Goal: Entertainment & Leisure: Browse casually

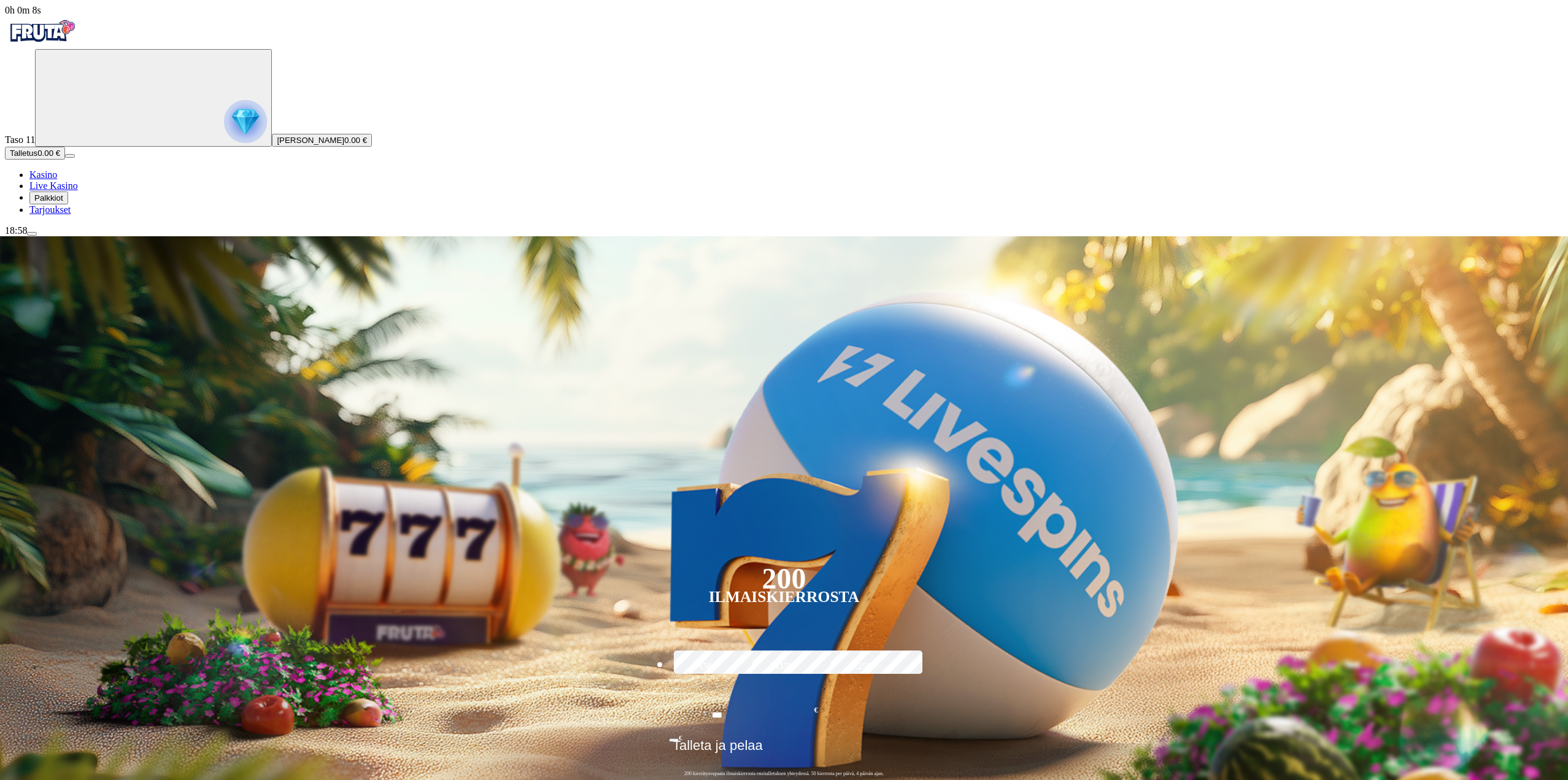
click at [58, 202] on span "Palkkiot" at bounding box center [49, 198] width 29 height 10
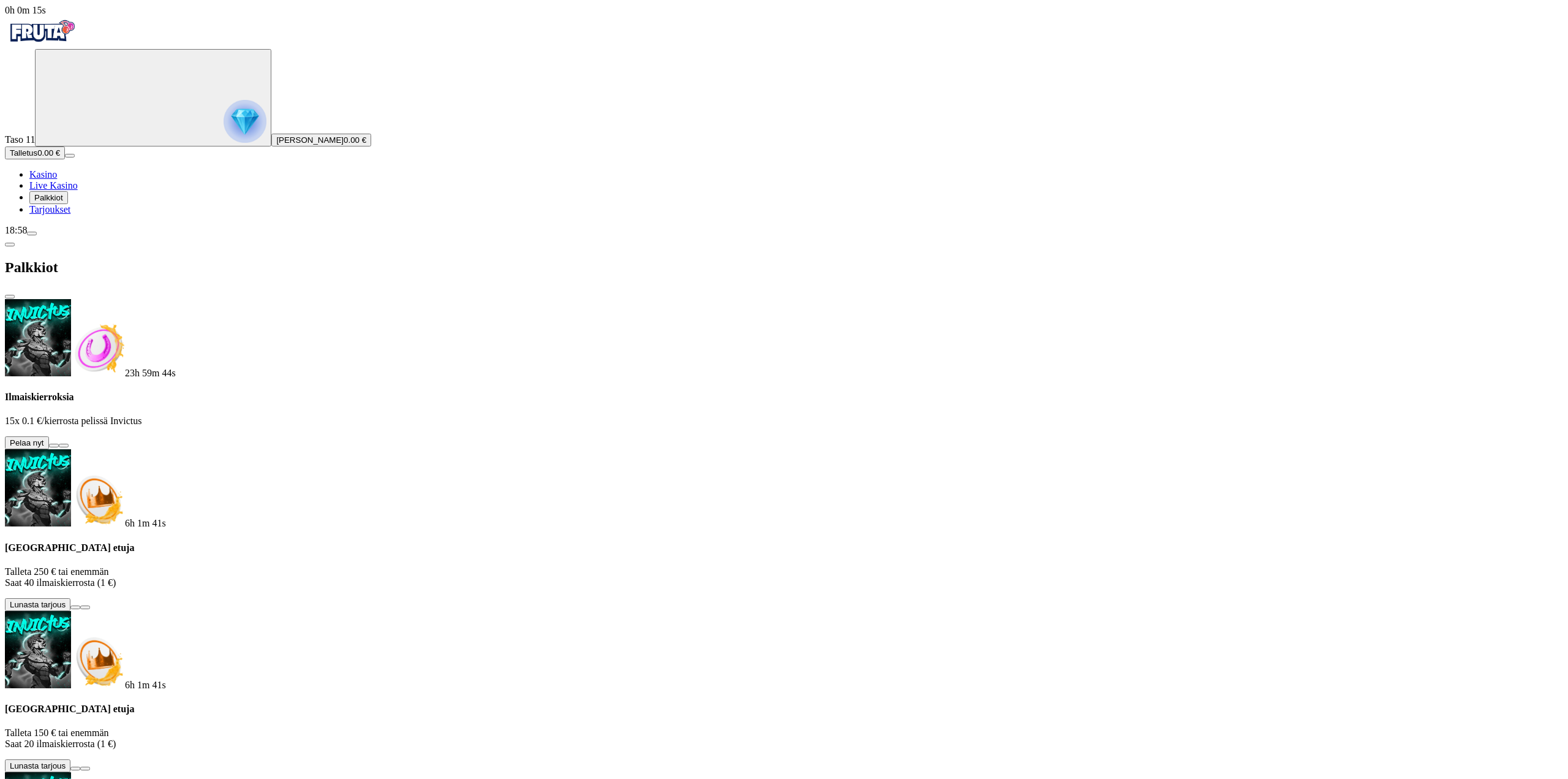
click at [59, 444] on button at bounding box center [54, 446] width 10 height 4
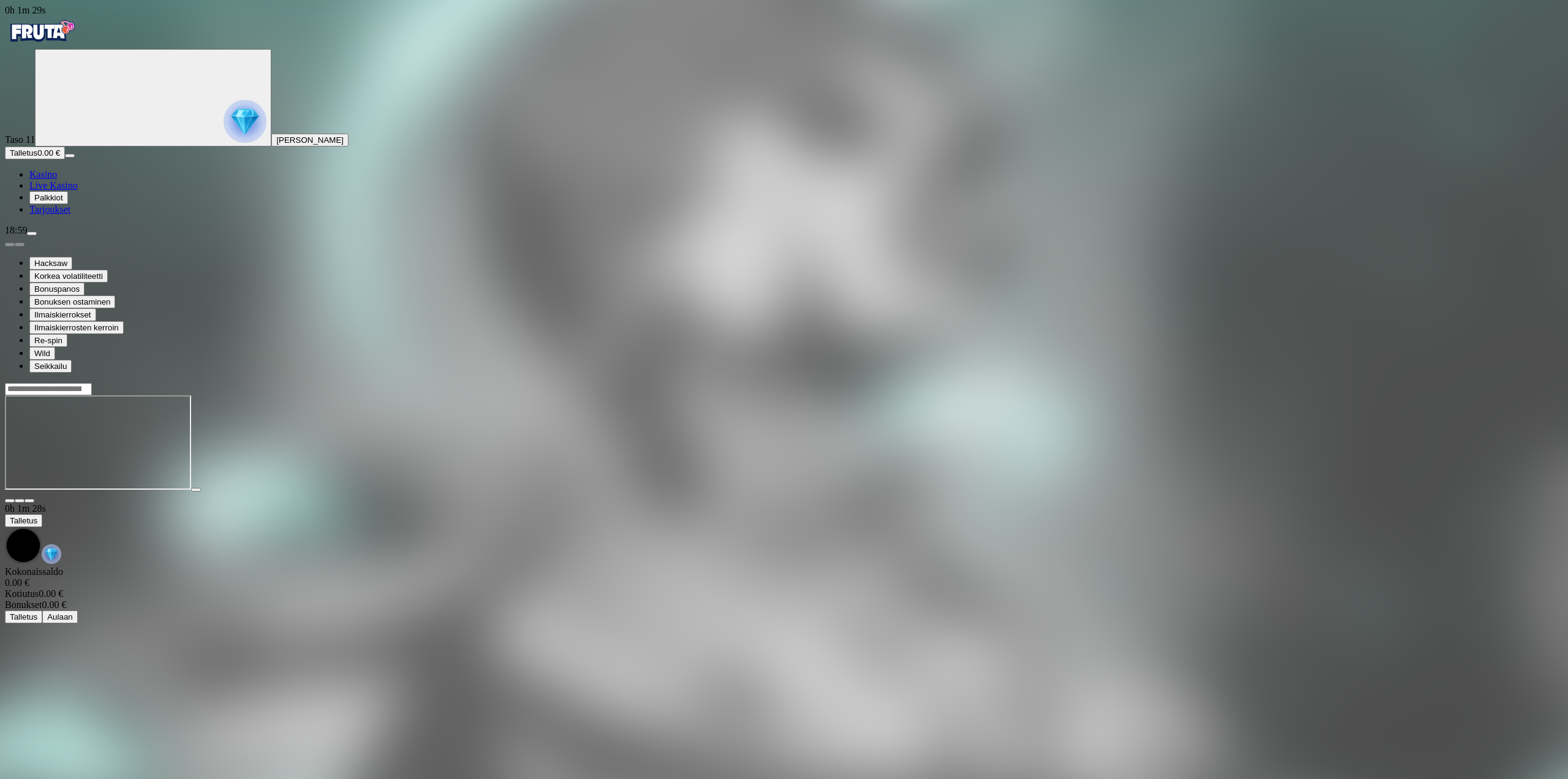
click at [55, 180] on span "Kasino" at bounding box center [42, 174] width 28 height 11
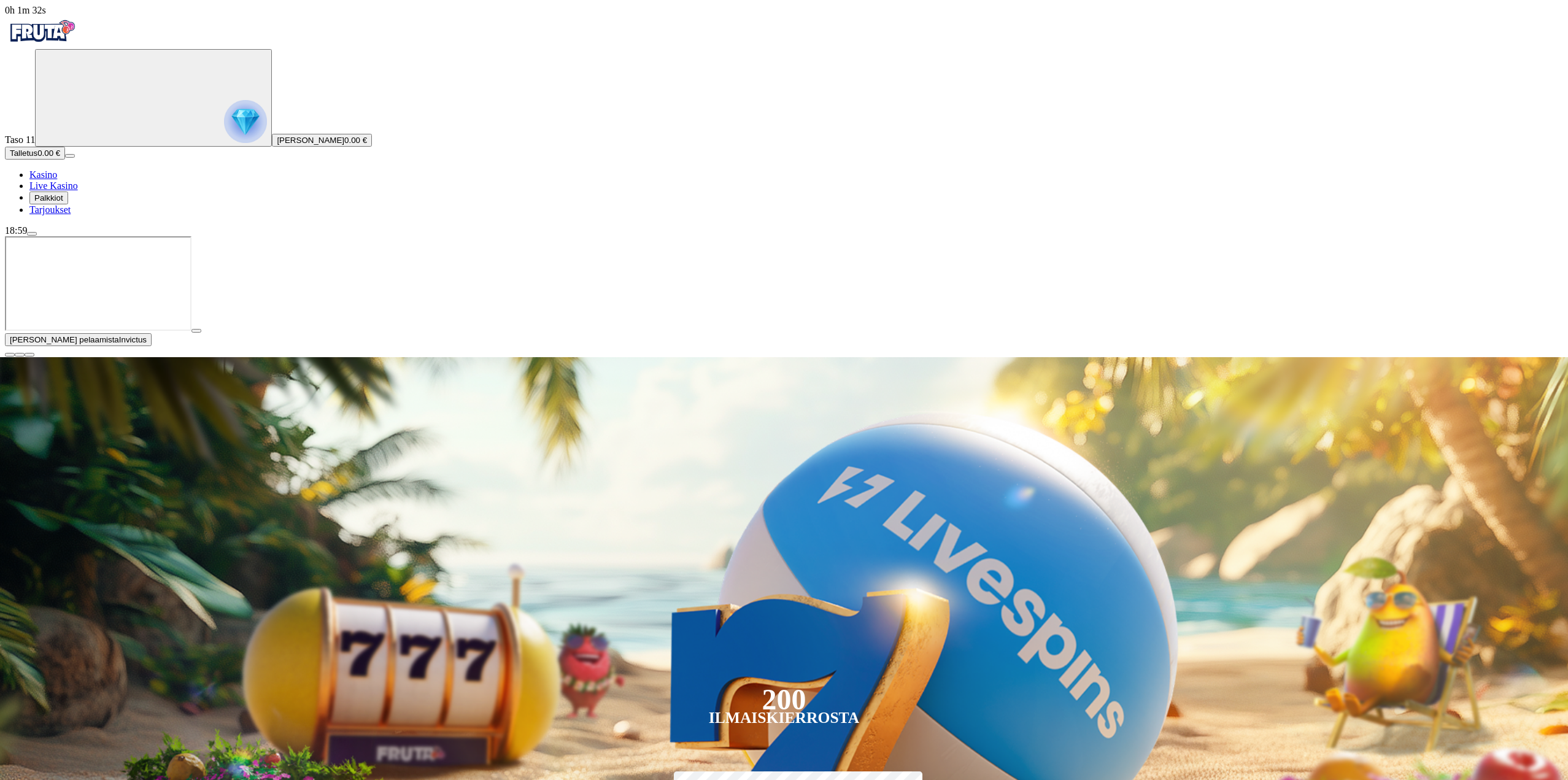
type input "*****"
